Goal: Task Accomplishment & Management: Manage account settings

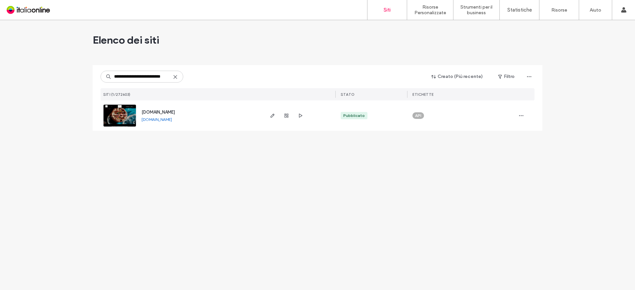
type input "**********"
click at [160, 110] on span "www.gustigiusti.com" at bounding box center [157, 112] width 33 height 5
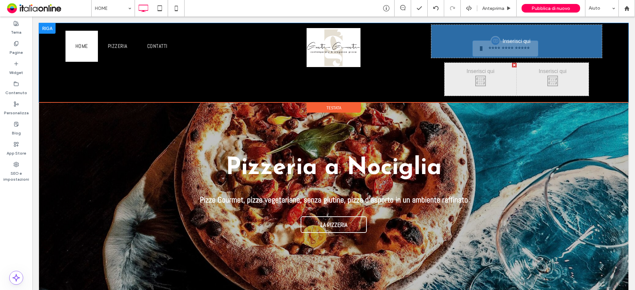
drag, startPoint x: 513, startPoint y: 50, endPoint x: 511, endPoint y: 100, distance: 49.6
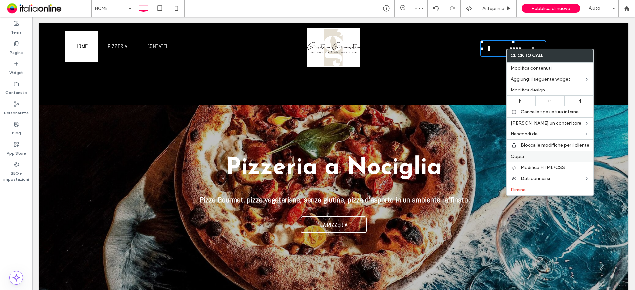
click at [526, 155] on label "Copia" at bounding box center [549, 157] width 79 height 6
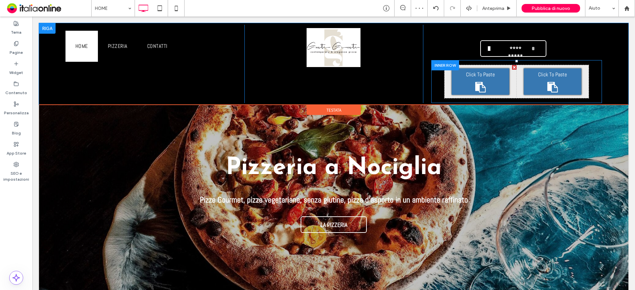
click at [473, 81] on div "Click To Paste" at bounding box center [480, 81] width 58 height 26
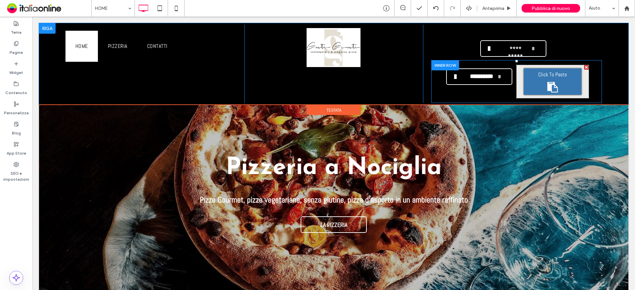
click at [555, 73] on span "Click To Paste" at bounding box center [552, 75] width 29 height 8
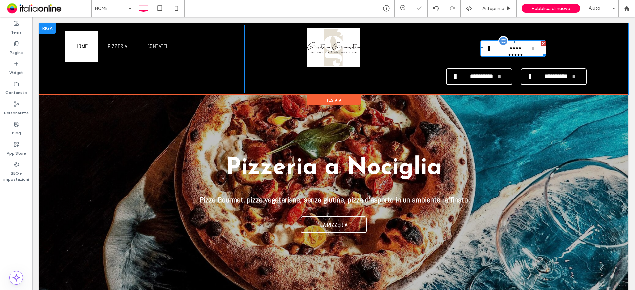
click at [541, 41] on div at bounding box center [543, 43] width 5 height 5
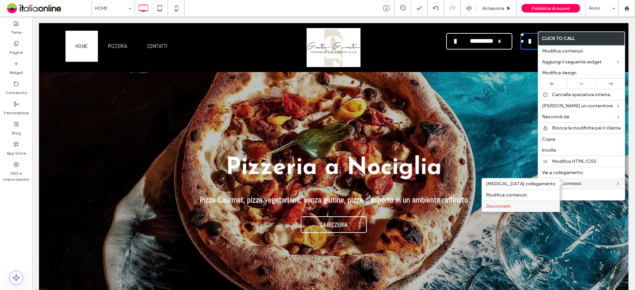
click at [513, 208] on label "Disconnetti" at bounding box center [521, 207] width 70 height 6
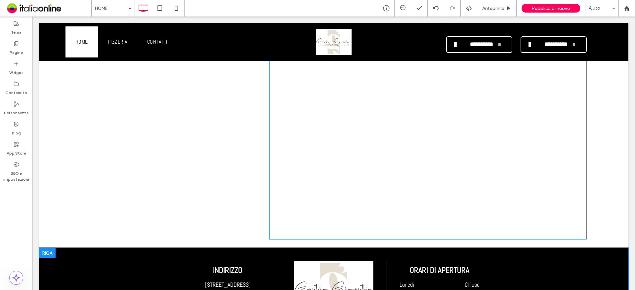
scroll to position [2154, 0]
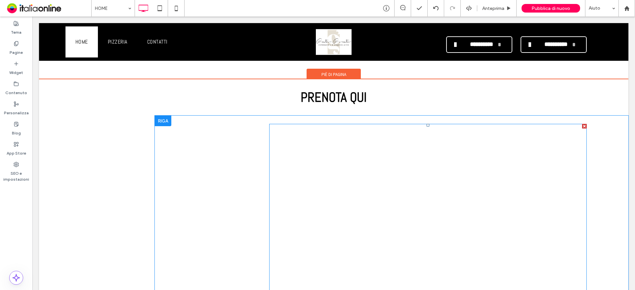
click at [337, 175] on span at bounding box center [427, 215] width 317 height 182
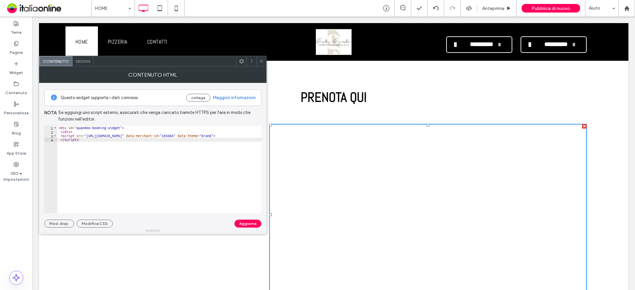
click at [260, 59] on icon at bounding box center [261, 61] width 5 height 5
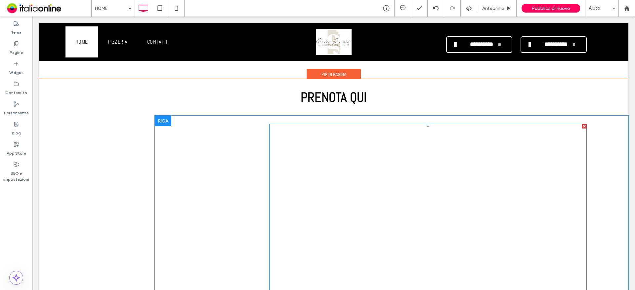
click at [313, 170] on span at bounding box center [427, 215] width 317 height 182
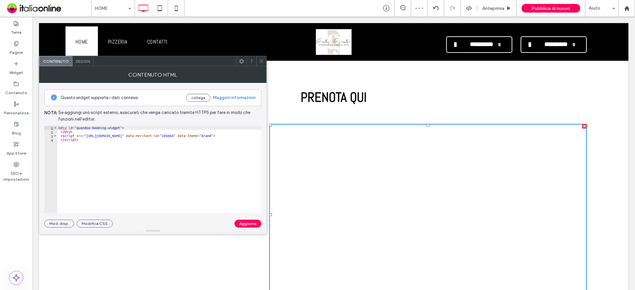
scroll to position [0, 0]
type textarea "**********"
drag, startPoint x: 87, startPoint y: 137, endPoint x: 172, endPoint y: 135, distance: 85.3
click at [172, 135] on div "< div id = "quandoo-booking-widget" > </ div > < script src = "https://booking-…" at bounding box center [161, 171] width 209 height 90
click at [261, 61] on icon at bounding box center [261, 61] width 5 height 5
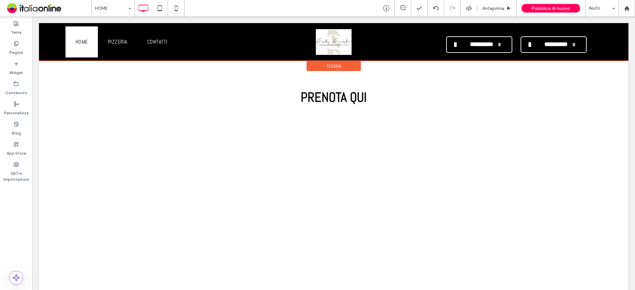
click at [541, 44] on div at bounding box center [333, 42] width 589 height 38
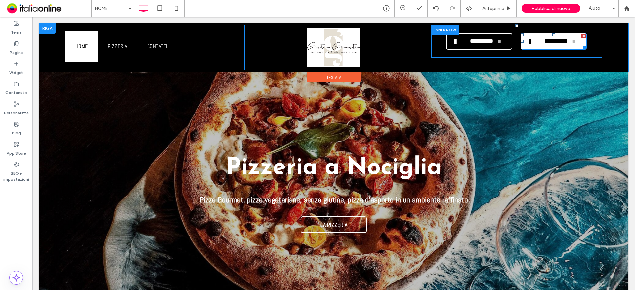
click at [553, 43] on span "**********" at bounding box center [555, 41] width 32 height 14
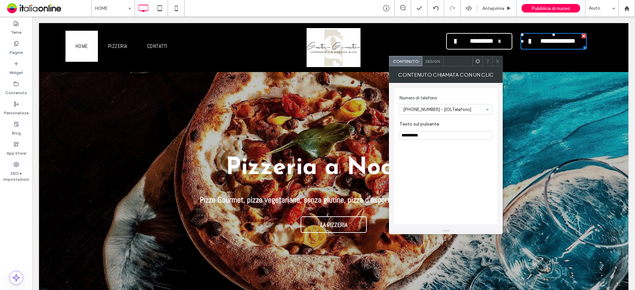
click at [426, 58] on div "Design" at bounding box center [432, 61] width 21 height 10
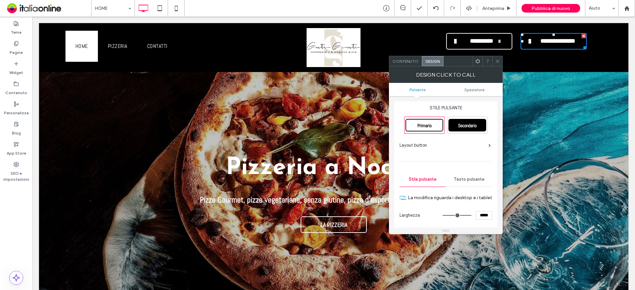
click at [499, 58] on span at bounding box center [497, 61] width 5 height 10
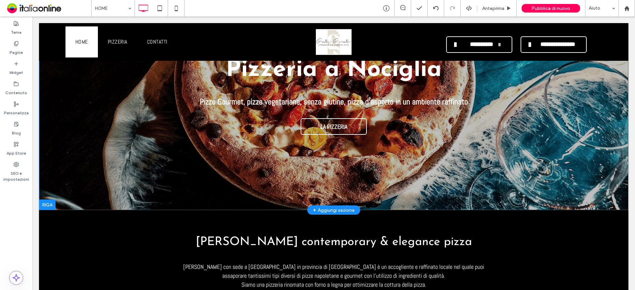
scroll to position [66, 0]
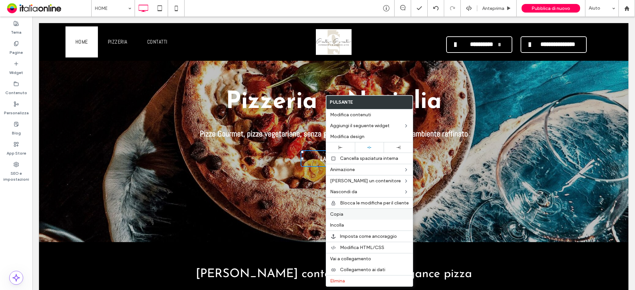
click at [346, 214] on label "Copia" at bounding box center [369, 215] width 79 height 6
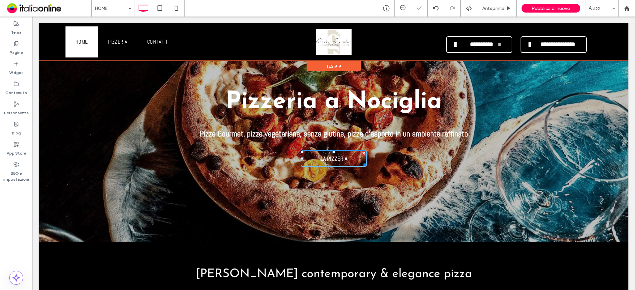
click at [548, 44] on div at bounding box center [333, 42] width 589 height 38
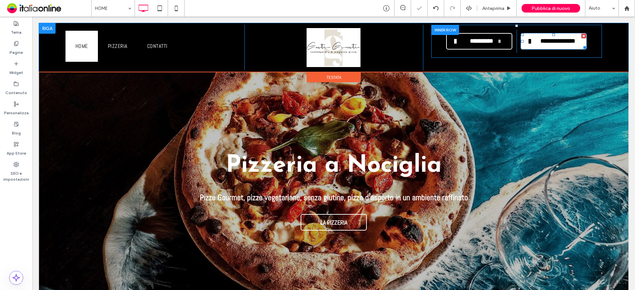
scroll to position [0, 0]
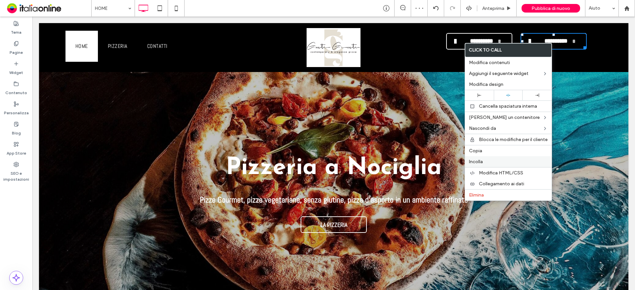
click at [489, 163] on label "Incolla" at bounding box center [508, 162] width 79 height 6
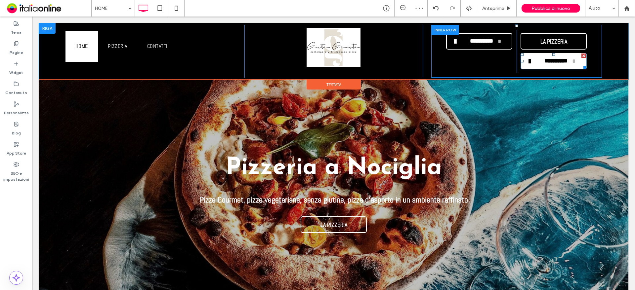
click at [581, 54] on div at bounding box center [583, 56] width 5 height 5
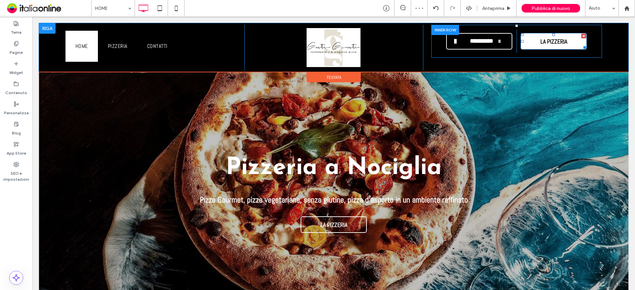
click at [546, 43] on span "LA PIZZERIA" at bounding box center [553, 41] width 27 height 14
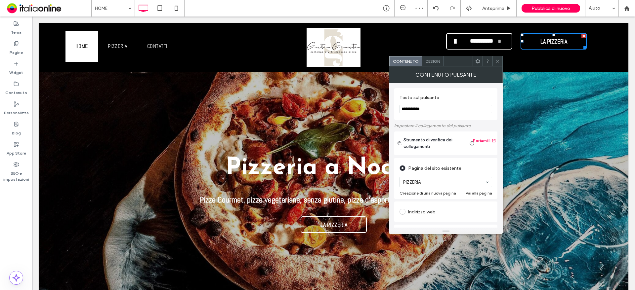
drag, startPoint x: 474, startPoint y: 123, endPoint x: 317, endPoint y: 95, distance: 159.5
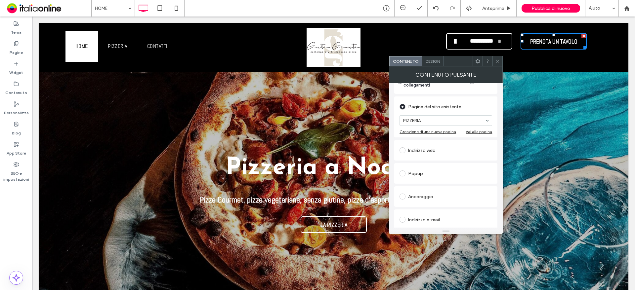
scroll to position [66, 0]
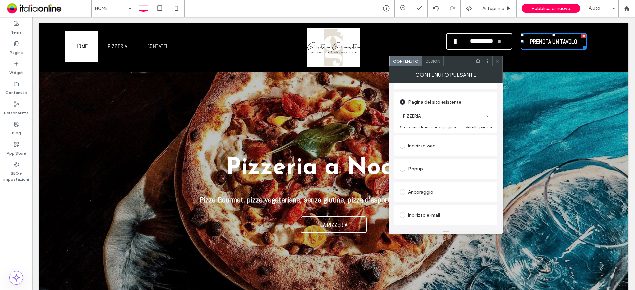
type input "**********"
click at [401, 145] on span at bounding box center [402, 146] width 6 height 6
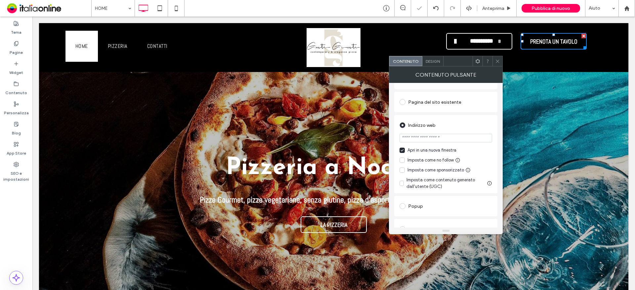
click at [421, 140] on input "url" at bounding box center [445, 138] width 93 height 9
paste input "**********"
type input "**********"
click at [497, 58] on span at bounding box center [497, 61] width 5 height 10
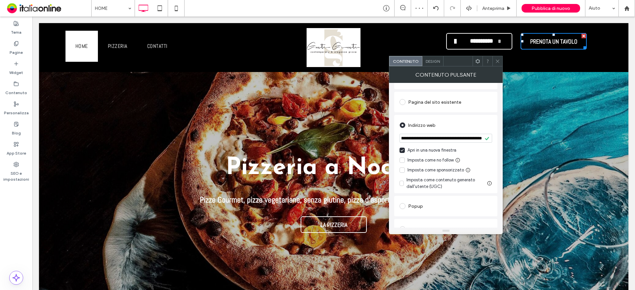
scroll to position [0, 0]
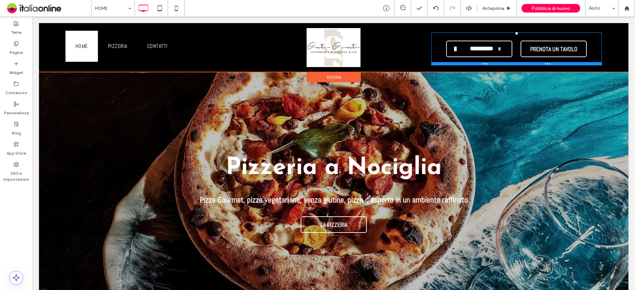
drag, startPoint x: 512, startPoint y: 26, endPoint x: 512, endPoint y: 34, distance: 7.6
click at [515, 34] on div at bounding box center [516, 33] width 3 height 3
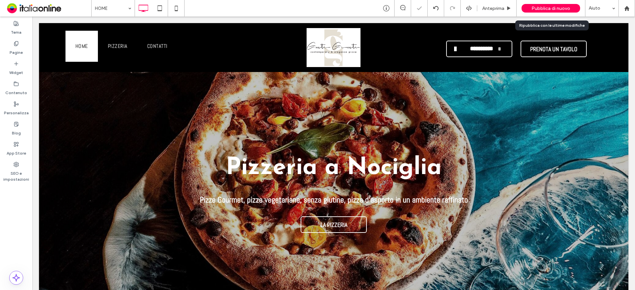
click at [554, 9] on span "Pubblica di nuovo" at bounding box center [550, 9] width 39 height 6
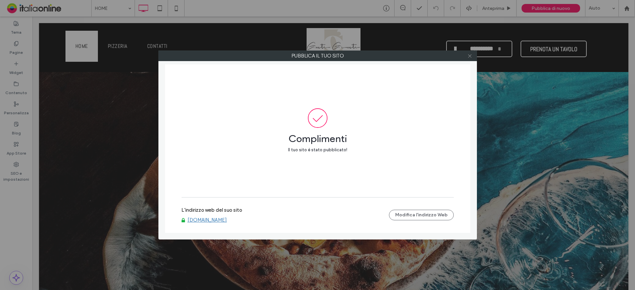
click at [467, 57] on icon at bounding box center [469, 56] width 5 height 5
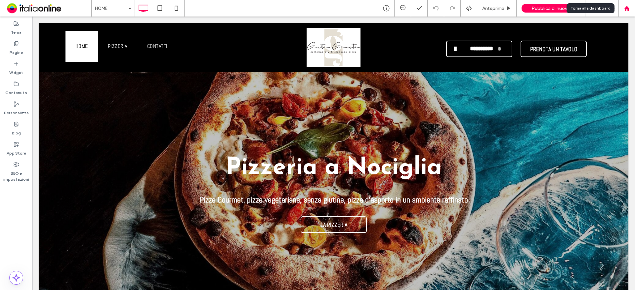
click at [631, 6] on div at bounding box center [626, 9] width 16 height 6
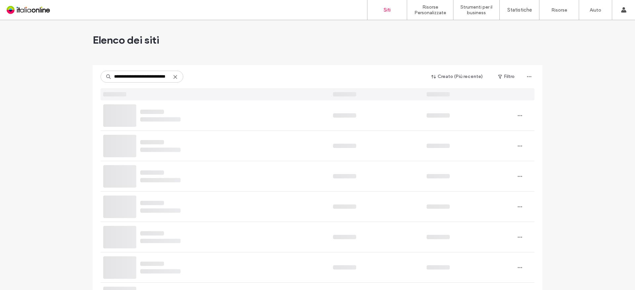
drag, startPoint x: 114, startPoint y: 76, endPoint x: 78, endPoint y: 73, distance: 36.2
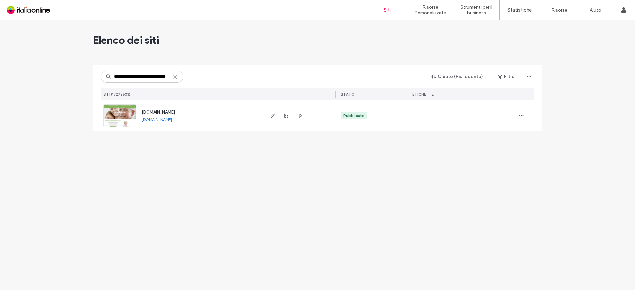
type input "**********"
click at [175, 112] on span "[DOMAIN_NAME]" at bounding box center [157, 112] width 33 height 5
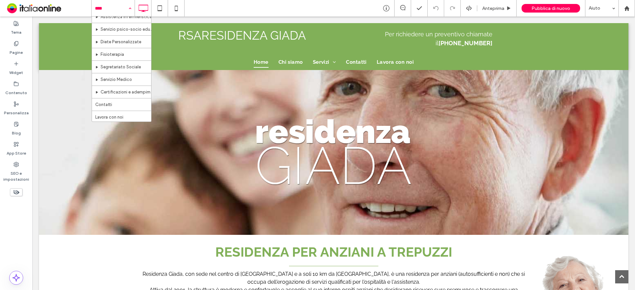
scroll to position [57, 0]
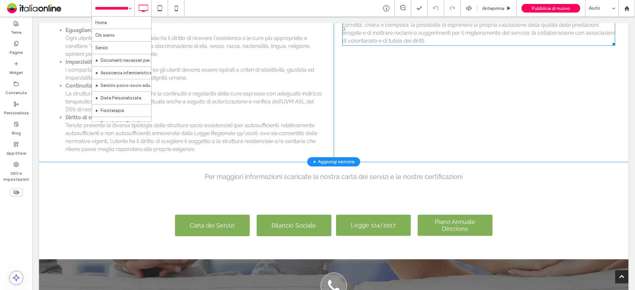
scroll to position [364, 0]
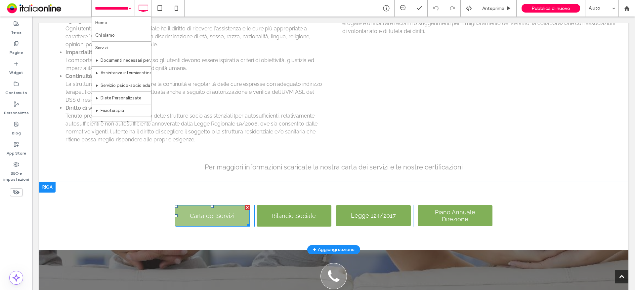
click at [215, 209] on span "Carta dei Servizi" at bounding box center [212, 216] width 45 height 14
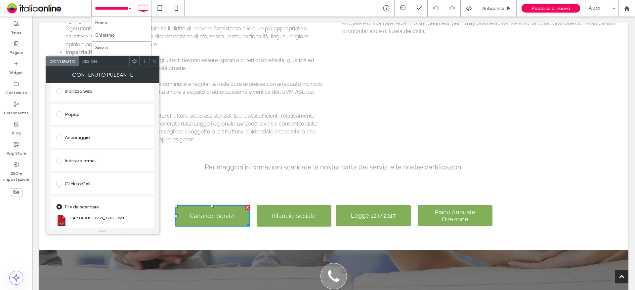
scroll to position [110, 0]
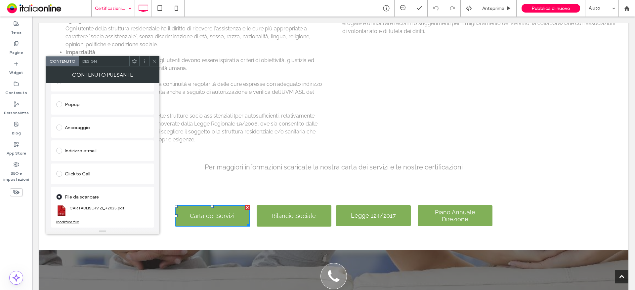
click at [71, 222] on div "Modifica file" at bounding box center [67, 221] width 23 height 5
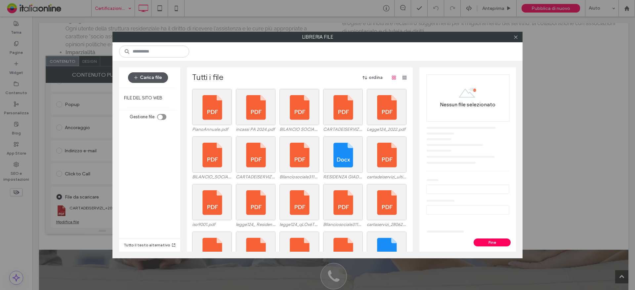
click at [159, 78] on button "Carica file" at bounding box center [148, 77] width 40 height 11
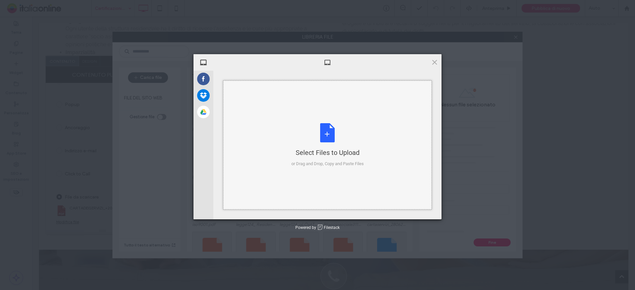
click at [333, 138] on div "Select Files to Upload or Drag and Drop, Copy and Paste Files" at bounding box center [327, 145] width 72 height 44
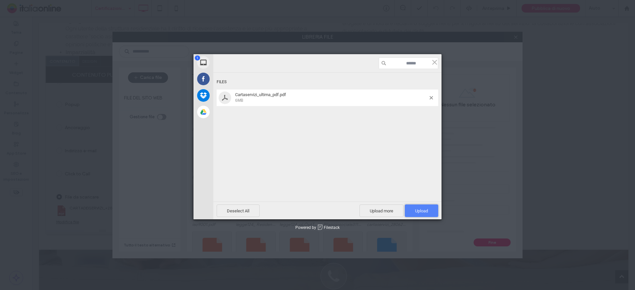
click at [427, 209] on span "Upload 1" at bounding box center [421, 211] width 13 height 5
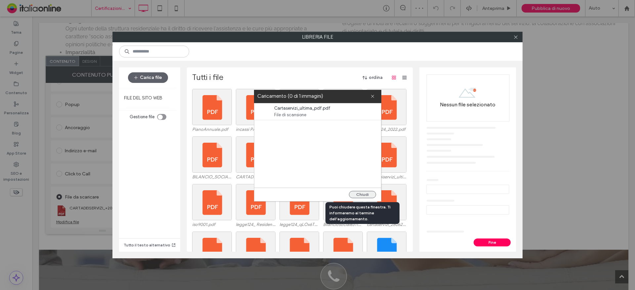
click at [358, 194] on button "Chiudi" at bounding box center [362, 194] width 27 height 7
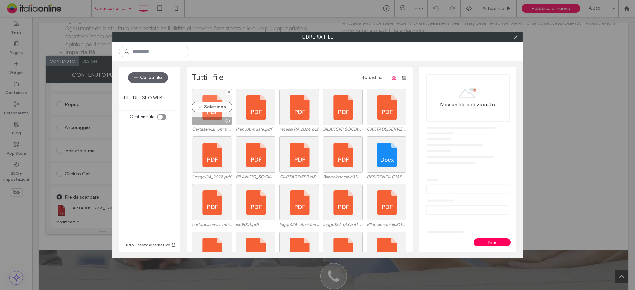
click at [212, 107] on div "Seleziona" at bounding box center [212, 107] width 40 height 36
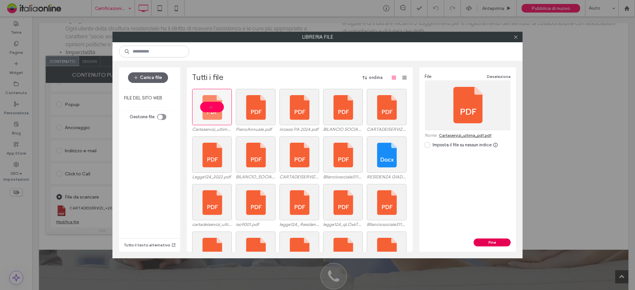
click at [486, 240] on button "Fine" at bounding box center [491, 243] width 37 height 8
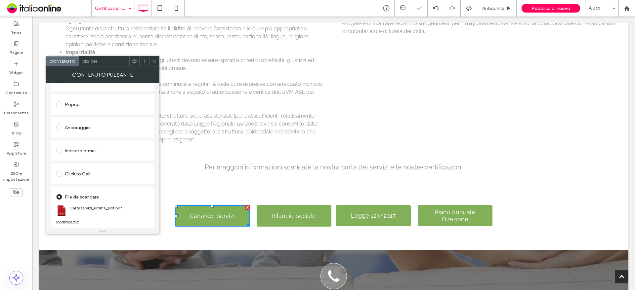
click at [152, 60] on icon at bounding box center [154, 61] width 5 height 5
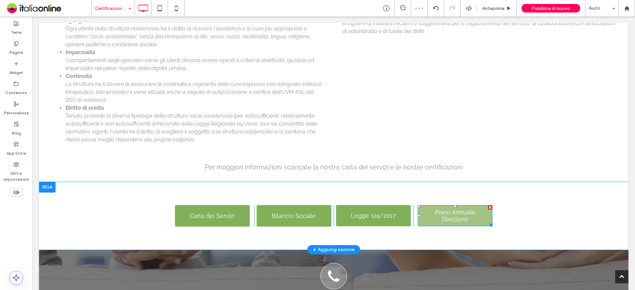
click at [449, 211] on span "Piano Annuale Direzione" at bounding box center [454, 216] width 66 height 20
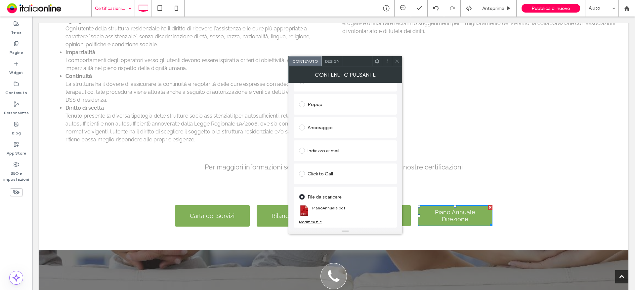
click at [317, 221] on div "Modifica file" at bounding box center [310, 221] width 23 height 5
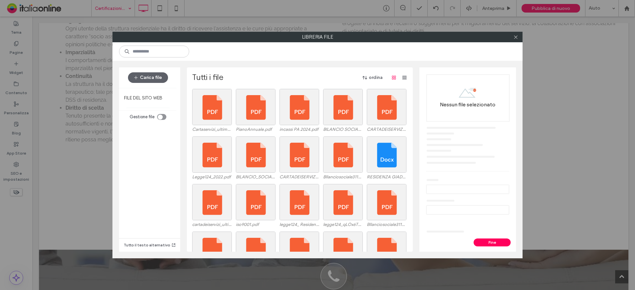
click at [159, 72] on div "Carica file" at bounding box center [148, 77] width 58 height 20
click at [156, 75] on button "Carica file" at bounding box center [148, 77] width 40 height 11
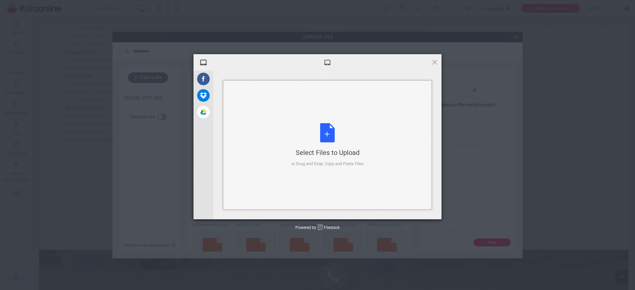
click at [329, 142] on div "Select Files to Upload or Drag and Drop, Copy and Paste Files" at bounding box center [327, 145] width 72 height 44
click at [339, 130] on div "Select Files to Upload or Drag and Drop, Copy and Paste Files" at bounding box center [327, 145] width 72 height 44
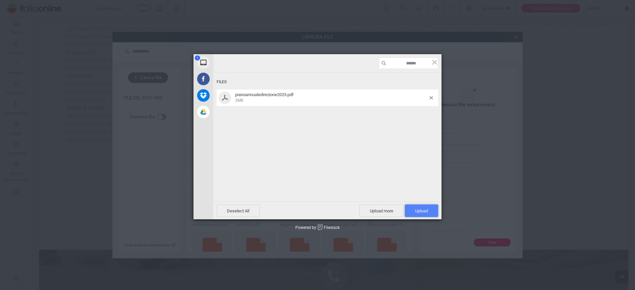
click at [427, 213] on span "Upload 1" at bounding box center [421, 211] width 13 height 5
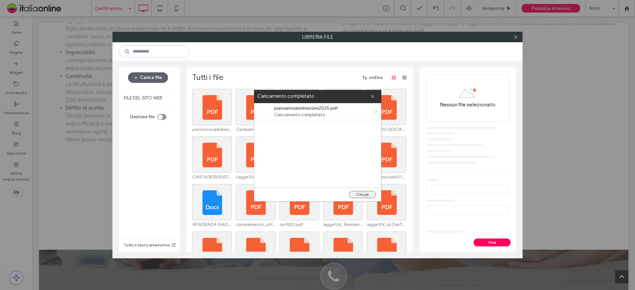
click at [363, 192] on button "Chiudi" at bounding box center [362, 194] width 27 height 7
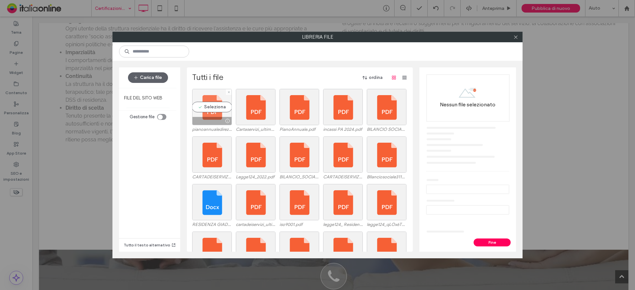
click at [214, 107] on div "Seleziona" at bounding box center [212, 107] width 40 height 36
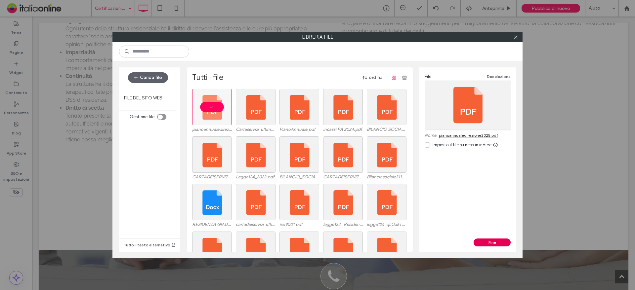
click at [490, 243] on button "Fine" at bounding box center [491, 243] width 37 height 8
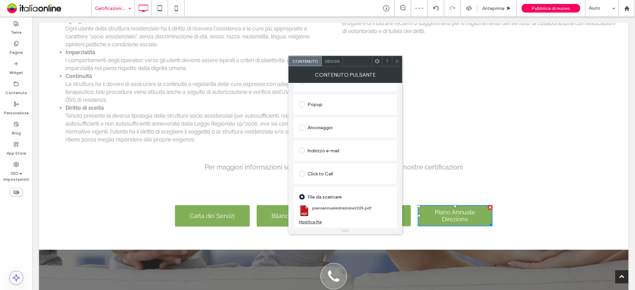
click at [397, 62] on use at bounding box center [396, 60] width 3 height 3
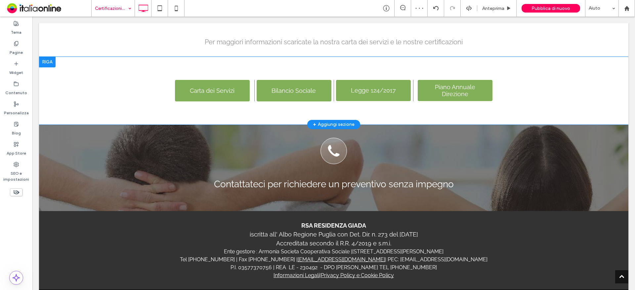
scroll to position [508, 0]
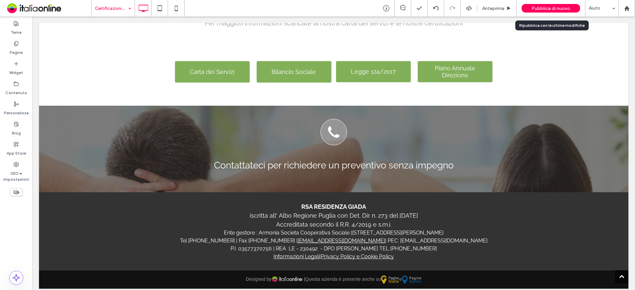
click at [548, 7] on span "Pubblica di nuovo" at bounding box center [550, 9] width 39 height 6
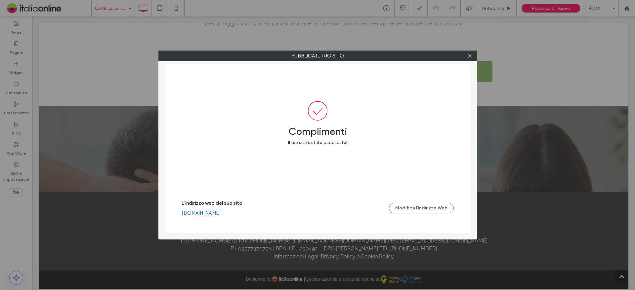
click at [473, 57] on div at bounding box center [470, 56] width 10 height 10
click at [468, 55] on icon at bounding box center [469, 56] width 5 height 5
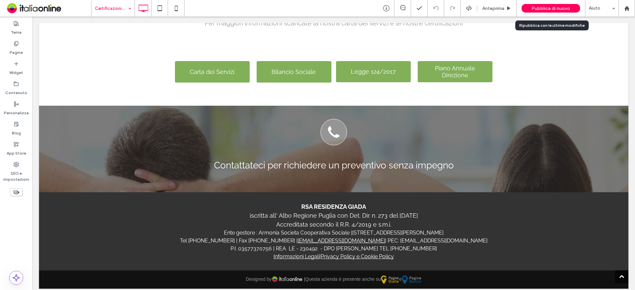
click at [543, 7] on span "Pubblica di nuovo" at bounding box center [550, 9] width 39 height 6
